Goal: Information Seeking & Learning: Find specific fact

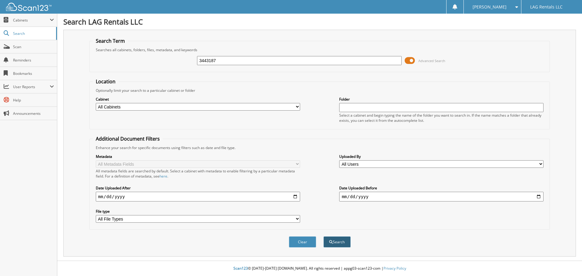
type input "3443187"
click at [342, 239] on button "Search" at bounding box center [336, 241] width 27 height 11
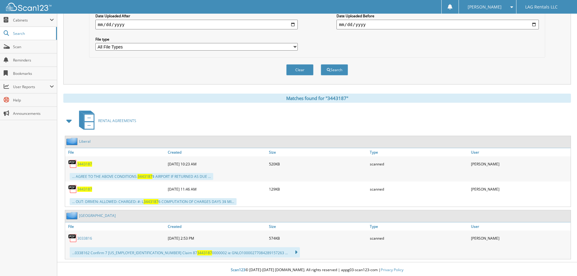
scroll to position [174, 0]
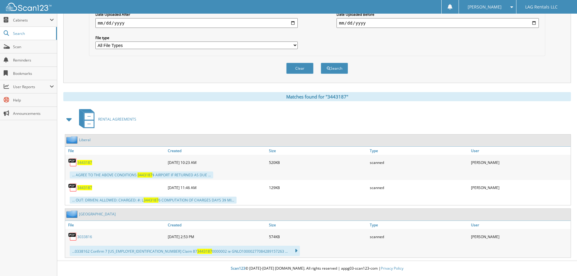
click at [80, 187] on span "3443187" at bounding box center [84, 187] width 15 height 5
click at [82, 162] on span "3443187" at bounding box center [84, 162] width 15 height 5
